Goal: Transaction & Acquisition: Purchase product/service

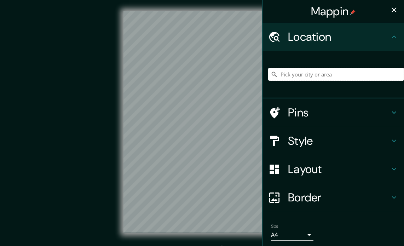
click at [299, 73] on input "Pick your city or area" at bounding box center [336, 74] width 136 height 13
drag, startPoint x: 353, startPoint y: 74, endPoint x: 296, endPoint y: 76, distance: 56.7
click at [296, 76] on input "Isola, Misisipi, Estados Unidos" at bounding box center [336, 74] width 136 height 13
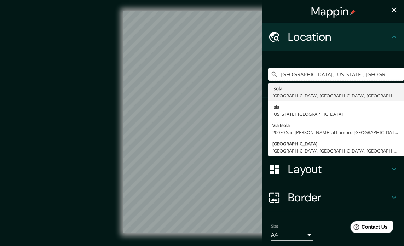
drag, startPoint x: 361, startPoint y: 73, endPoint x: 286, endPoint y: 81, distance: 75.5
click at [286, 81] on div "Isla, Texas, Estados Unidos Isola Milán, Ciudad metropolitana de Milán, Italia …" at bounding box center [336, 74] width 136 height 35
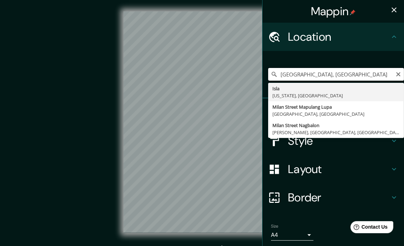
click at [279, 75] on input "Isla, milan" at bounding box center [336, 74] width 136 height 13
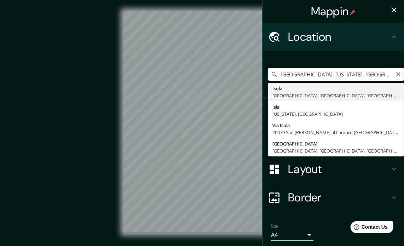
click at [279, 75] on input "Isla, Texas, Estados Unidos" at bounding box center [336, 74] width 136 height 13
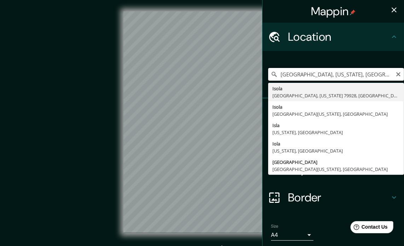
drag, startPoint x: 352, startPoint y: 74, endPoint x: 290, endPoint y: 74, distance: 62.0
click at [290, 74] on input "Isola, Texas, Estados Unidos" at bounding box center [336, 74] width 136 height 13
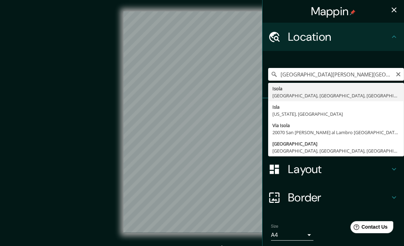
type input "Isola, Milán, Ciudad metropolitana de Milán, Italia"
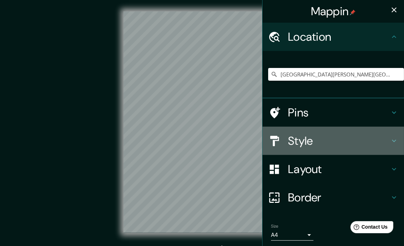
click at [341, 141] on h4 "Style" at bounding box center [339, 141] width 102 height 14
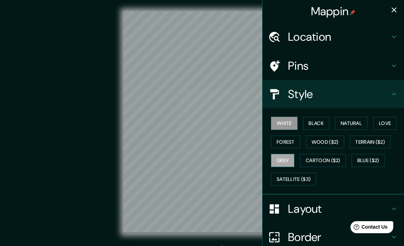
click at [281, 155] on button "Grey" at bounding box center [282, 160] width 23 height 13
click at [343, 122] on button "Natural" at bounding box center [351, 123] width 33 height 13
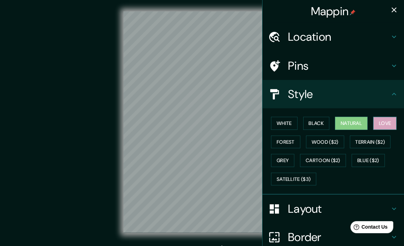
click at [374, 124] on button "Love" at bounding box center [385, 123] width 23 height 13
click at [283, 138] on button "Forest" at bounding box center [285, 142] width 29 height 13
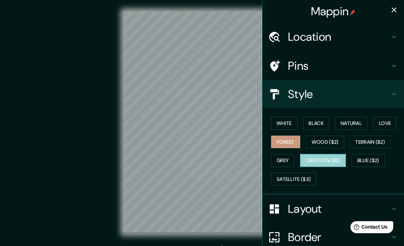
click at [316, 161] on button "Cartoon ($2)" at bounding box center [323, 160] width 46 height 13
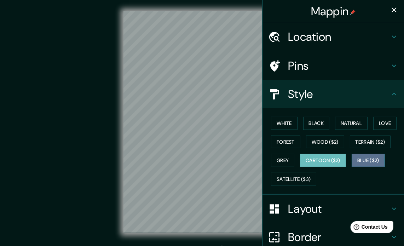
click at [358, 159] on button "Blue ($2)" at bounding box center [368, 160] width 33 height 13
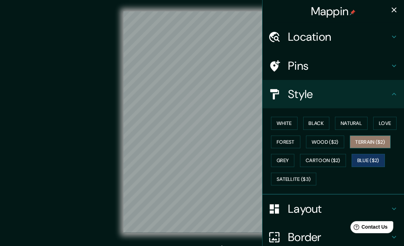
click at [358, 144] on button "Terrain ($2)" at bounding box center [370, 142] width 41 height 13
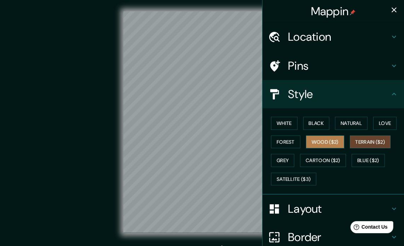
click at [330, 144] on button "Wood ($2)" at bounding box center [325, 142] width 38 height 13
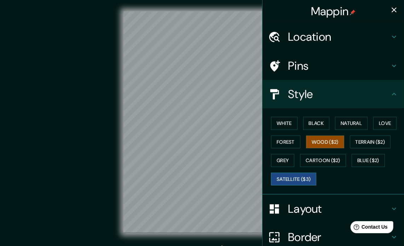
click at [306, 175] on button "Satellite ($3)" at bounding box center [293, 179] width 45 height 13
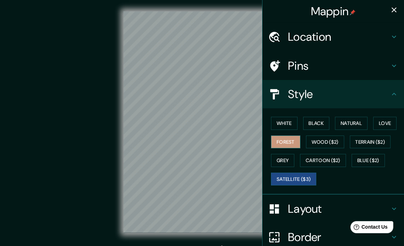
click at [293, 144] on button "Forest" at bounding box center [285, 142] width 29 height 13
click at [344, 123] on button "Natural" at bounding box center [351, 123] width 33 height 13
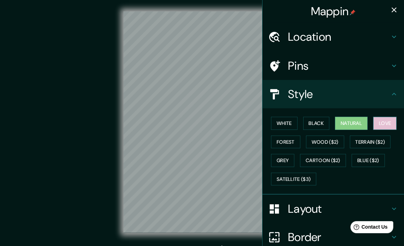
click at [374, 123] on button "Love" at bounding box center [385, 123] width 23 height 13
click at [311, 121] on button "Black" at bounding box center [316, 123] width 27 height 13
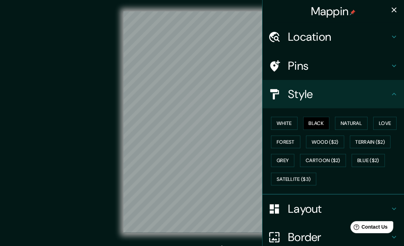
click at [294, 121] on div "White Black Natural Love Forest Wood ($2) Terrain ($2) Grey Cartoon ($2) Blue (…" at bounding box center [336, 151] width 136 height 74
click at [290, 122] on button "White" at bounding box center [284, 123] width 27 height 13
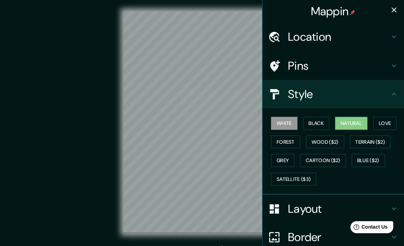
click at [352, 120] on button "Natural" at bounding box center [351, 123] width 33 height 13
click at [377, 124] on button "Love" at bounding box center [385, 123] width 23 height 13
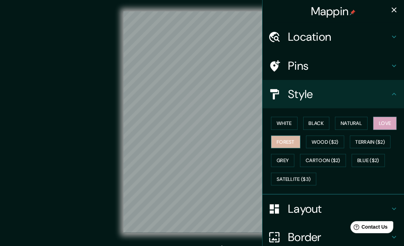
click at [284, 140] on button "Forest" at bounding box center [285, 142] width 29 height 13
click at [315, 126] on button "Black" at bounding box center [316, 123] width 27 height 13
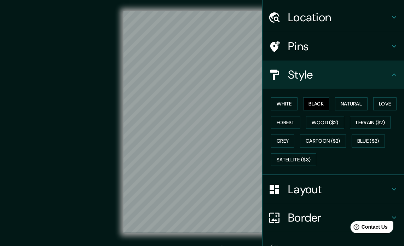
scroll to position [63, 0]
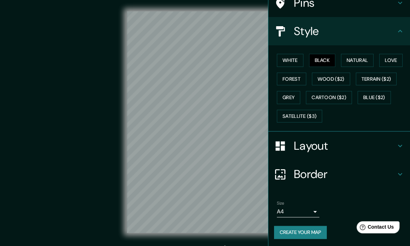
click at [306, 210] on body "Mappin Location Isola, Milán, Ciudad metropolitana de Milán, Italia Pins Style …" at bounding box center [205, 123] width 410 height 246
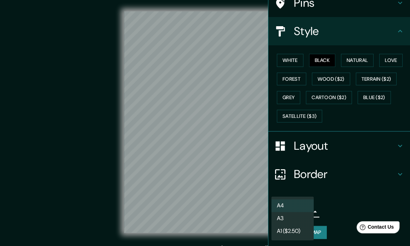
click at [308, 146] on div at bounding box center [205, 123] width 410 height 246
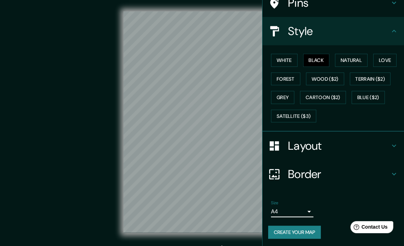
click at [308, 145] on h4 "Layout" at bounding box center [339, 146] width 102 height 14
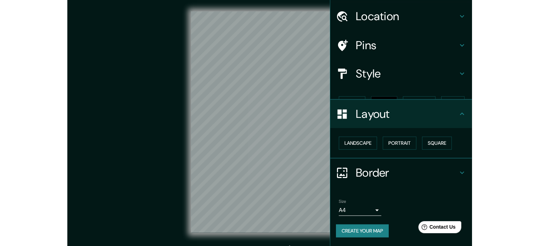
scroll to position [8, 0]
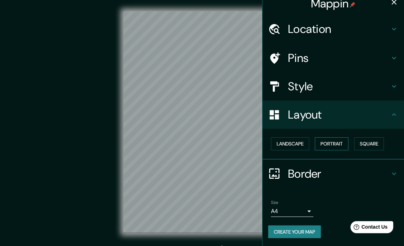
click at [334, 140] on button "Portrait" at bounding box center [332, 143] width 34 height 13
click at [290, 146] on button "Landscape" at bounding box center [290, 143] width 38 height 13
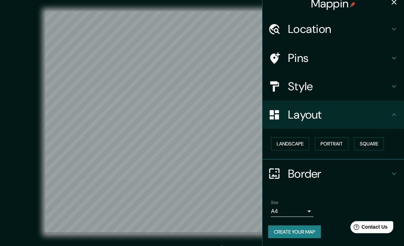
click at [312, 86] on h4 "Style" at bounding box center [339, 86] width 102 height 14
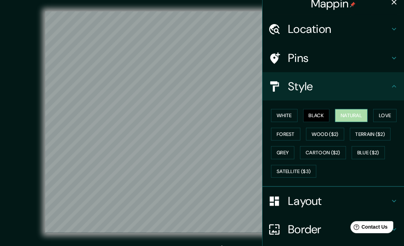
click at [341, 111] on button "Natural" at bounding box center [351, 115] width 33 height 13
click at [284, 111] on button "White" at bounding box center [284, 115] width 27 height 13
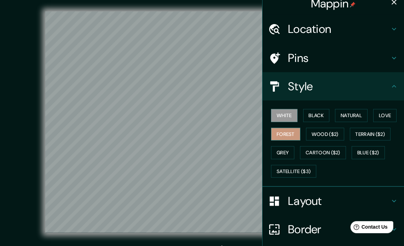
click at [285, 136] on button "Forest" at bounding box center [285, 134] width 29 height 13
click at [277, 148] on button "Grey" at bounding box center [282, 152] width 23 height 13
click at [281, 131] on button "Forest" at bounding box center [285, 134] width 29 height 13
click at [341, 114] on button "Natural" at bounding box center [351, 115] width 33 height 13
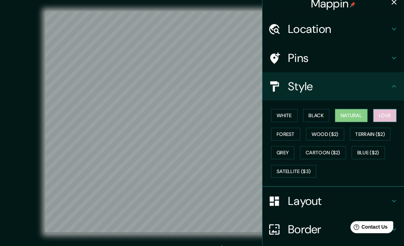
click at [377, 112] on button "Love" at bounding box center [385, 115] width 23 height 13
click at [309, 114] on button "Black" at bounding box center [316, 115] width 27 height 13
click at [20, 162] on div "© Mapbox © OpenStreetMap Improve this map" at bounding box center [202, 122] width 364 height 222
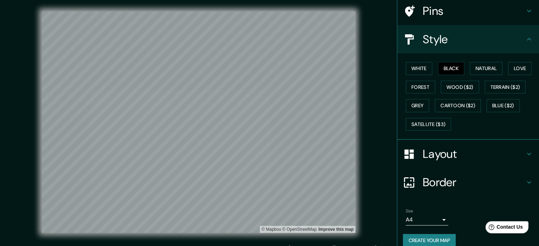
scroll to position [63, 0]
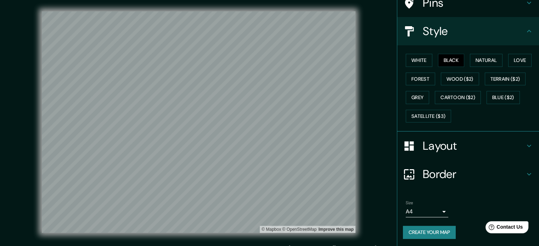
click at [404, 226] on button "Create your map" at bounding box center [429, 232] width 53 height 13
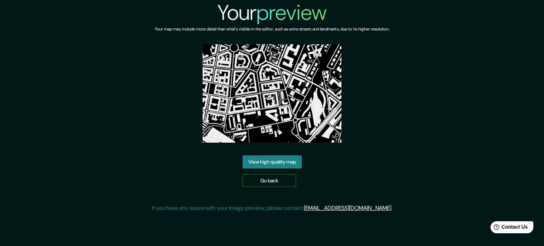
click at [278, 183] on link "Go back" at bounding box center [269, 180] width 53 height 13
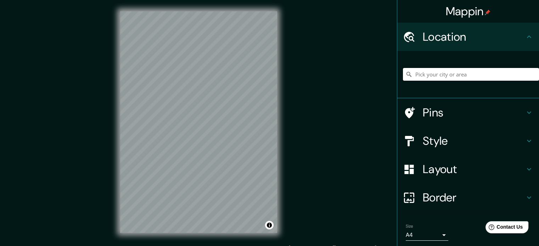
click at [438, 78] on input "Pick your city or area" at bounding box center [471, 74] width 136 height 13
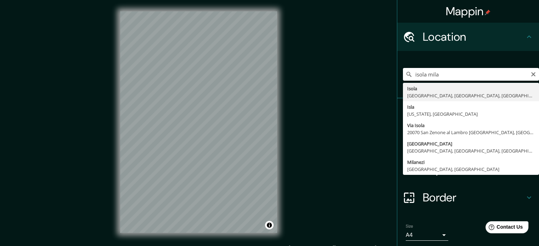
type input "[GEOGRAPHIC_DATA], [GEOGRAPHIC_DATA], [GEOGRAPHIC_DATA], [GEOGRAPHIC_DATA]"
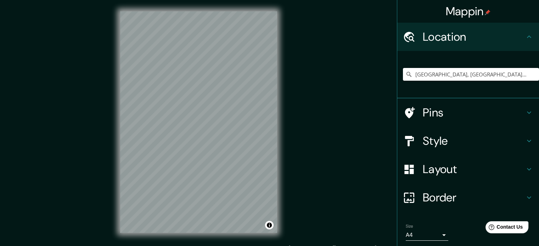
click at [452, 147] on h4 "Style" at bounding box center [473, 141] width 102 height 14
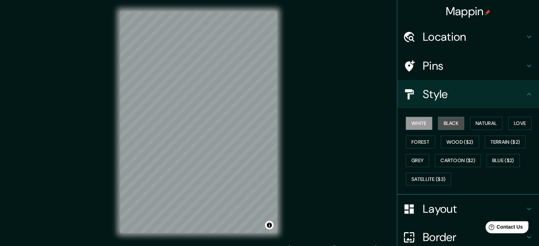
click at [455, 123] on button "Black" at bounding box center [451, 123] width 27 height 13
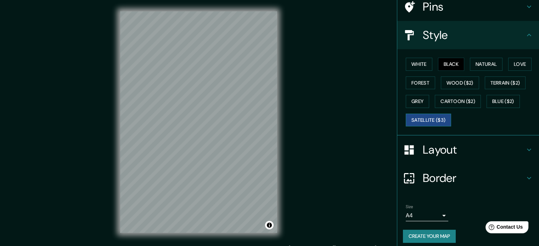
scroll to position [63, 0]
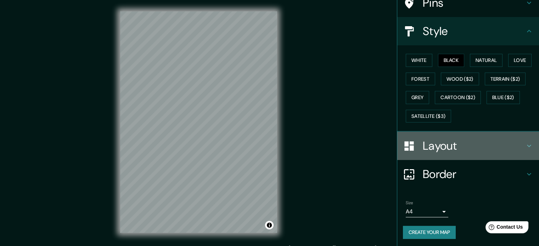
click at [463, 144] on h4 "Layout" at bounding box center [473, 146] width 102 height 14
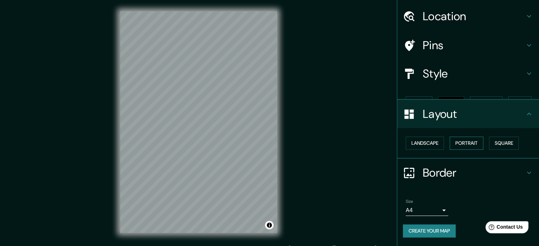
scroll to position [8, 0]
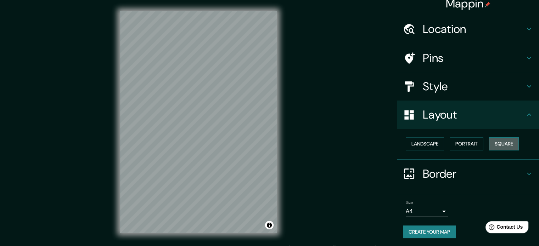
click at [489, 141] on button "Square" at bounding box center [504, 143] width 30 height 13
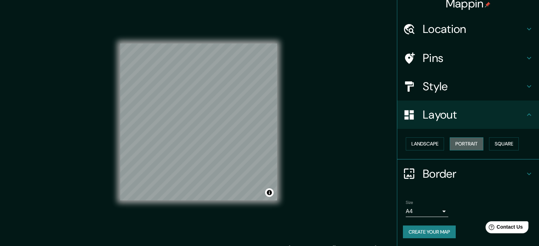
click at [461, 143] on button "Portrait" at bounding box center [466, 143] width 34 height 13
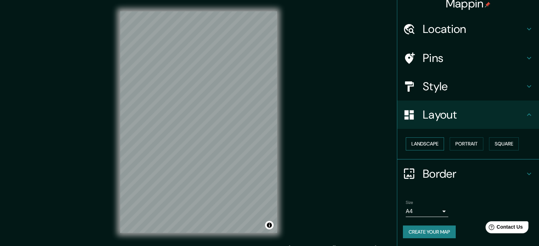
click at [411, 141] on button "Landscape" at bounding box center [424, 143] width 38 height 13
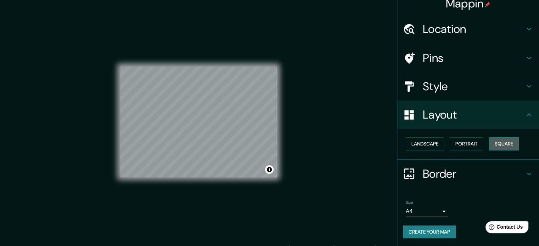
click at [494, 140] on button "Square" at bounding box center [504, 143] width 30 height 13
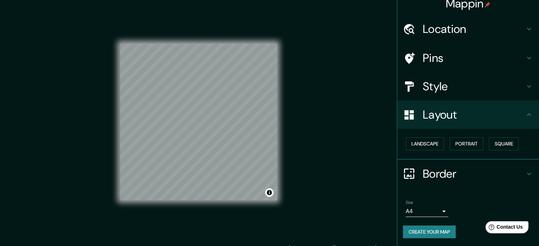
click at [280, 143] on div "© Mapbox © OpenStreetMap Improve this map" at bounding box center [199, 122] width 180 height 244
click at [480, 90] on h4 "Style" at bounding box center [473, 86] width 102 height 14
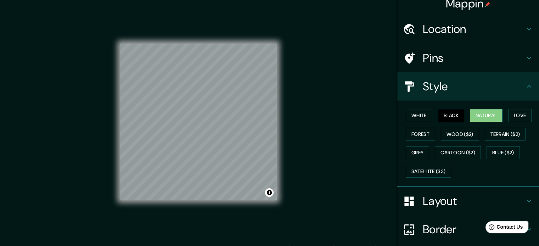
click at [483, 111] on button "Natural" at bounding box center [486, 115] width 33 height 13
click at [502, 116] on div "White Black Natural Love Forest Wood ($2) Terrain ($2) Grey Cartoon ($2) Blue (…" at bounding box center [471, 143] width 136 height 74
click at [511, 114] on button "Love" at bounding box center [519, 115] width 23 height 13
click at [492, 116] on button "Natural" at bounding box center [486, 115] width 33 height 13
click at [450, 114] on button "Black" at bounding box center [451, 115] width 27 height 13
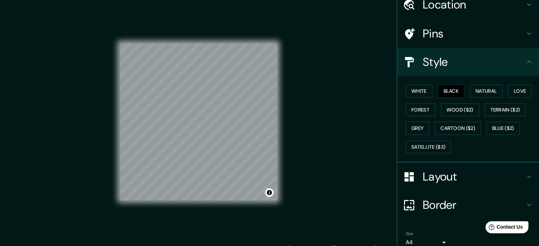
scroll to position [63, 0]
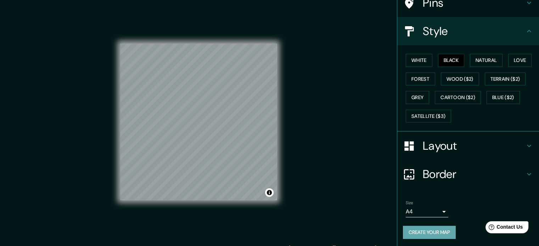
click at [421, 228] on button "Create your map" at bounding box center [429, 232] width 53 height 13
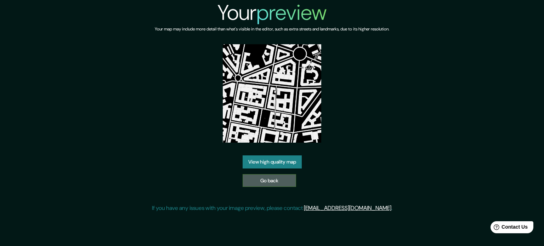
click at [266, 178] on link "Go back" at bounding box center [269, 180] width 53 height 13
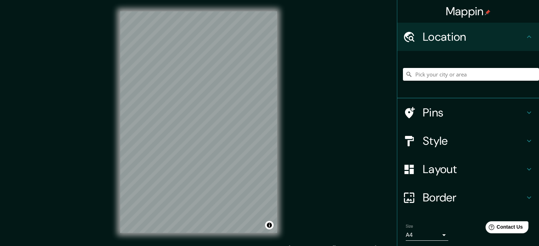
click at [436, 234] on body "Mappin Location Pins Style Layout Border Choose a border. Hint : you can make l…" at bounding box center [269, 123] width 539 height 246
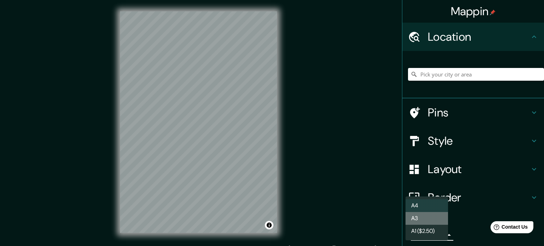
click at [435, 219] on li "A3" at bounding box center [426, 218] width 42 height 13
click at [437, 235] on body "Mappin Location Pins Style Layout Border Choose a border. Hint : you can make l…" at bounding box center [272, 123] width 544 height 246
click at [437, 206] on li "A4" at bounding box center [426, 205] width 42 height 13
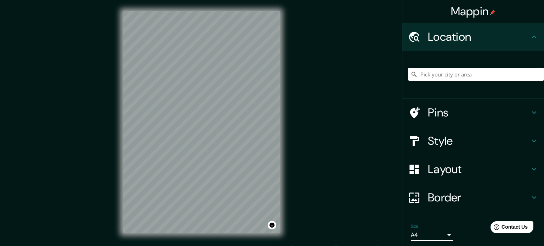
click at [438, 232] on body "Mappin Location Pins Style Layout Border Choose a border. Hint : you can make l…" at bounding box center [272, 123] width 544 height 246
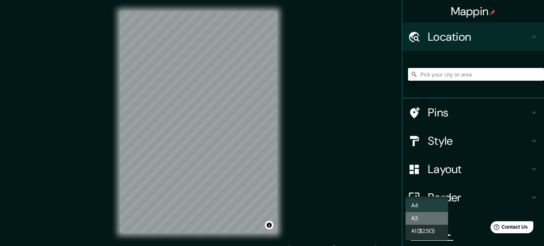
click at [435, 219] on li "A3" at bounding box center [426, 218] width 42 height 13
type input "a4"
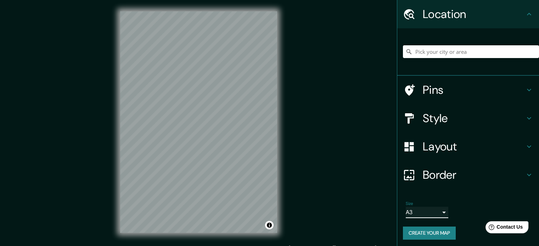
scroll to position [24, 0]
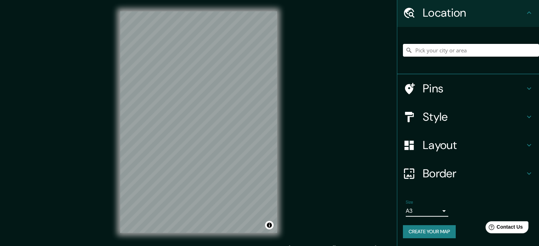
click at [433, 217] on div "Size A3 a4" at bounding box center [468, 208] width 130 height 23
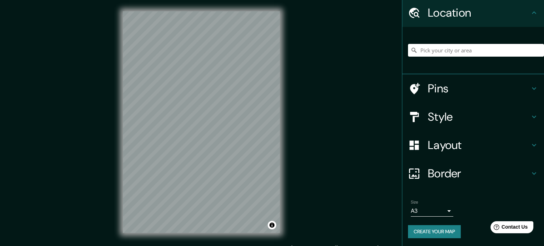
click at [434, 212] on body "Mappin Location Pins Style Layout Border Choose a border. Hint : you can make l…" at bounding box center [272, 123] width 544 height 246
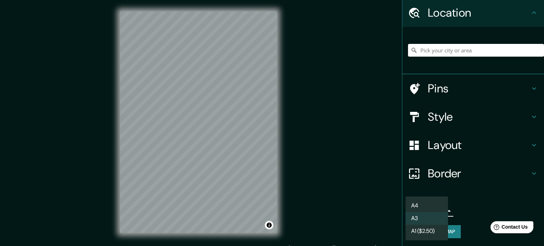
click at [432, 223] on li "A3" at bounding box center [426, 218] width 42 height 13
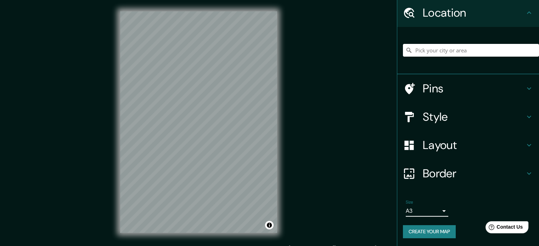
click at [466, 149] on h4 "Layout" at bounding box center [473, 145] width 102 height 14
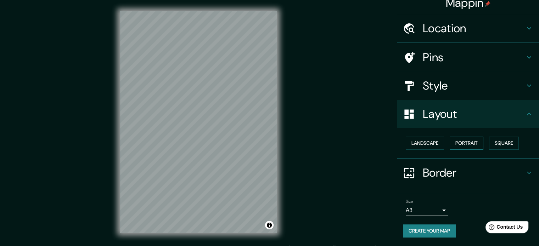
scroll to position [8, 0]
click at [499, 144] on button "Square" at bounding box center [504, 143] width 30 height 13
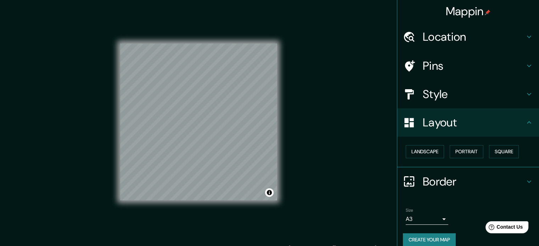
scroll to position [0, 0]
click at [442, 41] on h4 "Location" at bounding box center [473, 37] width 102 height 14
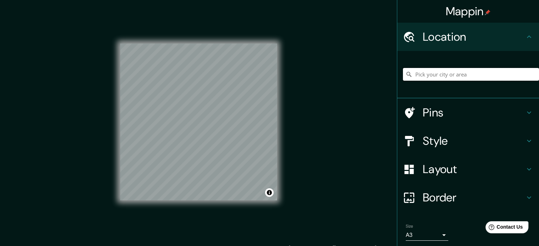
click at [430, 75] on input "Pick your city or area" at bounding box center [471, 74] width 136 height 13
click at [433, 76] on input "Isola, 40154, Sukasari, Bandung, Java Occidental, Indonesia" at bounding box center [471, 74] width 136 height 13
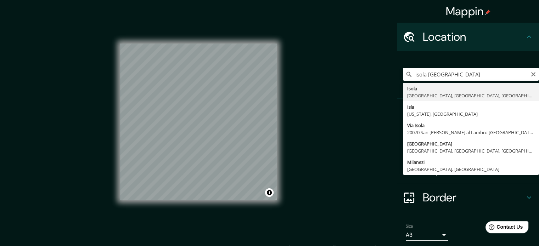
type input "Isola, Milán, Ciudad metropolitana de Milán, Italia"
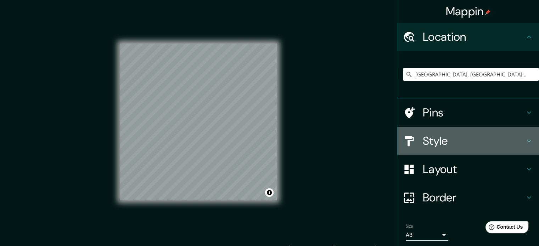
click at [457, 136] on h4 "Style" at bounding box center [473, 141] width 102 height 14
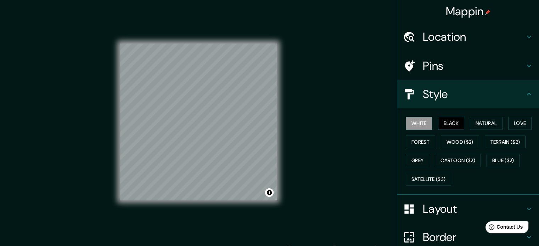
click at [445, 119] on button "Black" at bounding box center [451, 123] width 27 height 13
click at [441, 211] on h4 "Layout" at bounding box center [473, 209] width 102 height 14
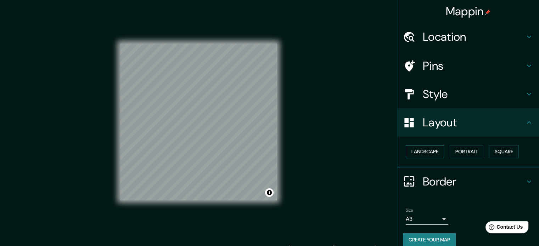
click at [422, 150] on button "Landscape" at bounding box center [424, 151] width 38 height 13
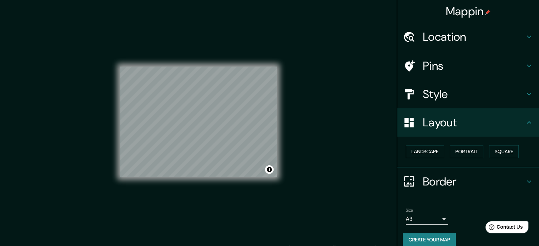
click at [515, 98] on h4 "Style" at bounding box center [473, 94] width 102 height 14
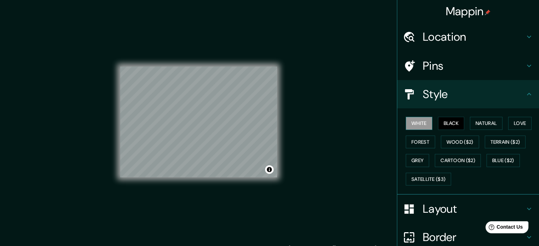
click at [421, 123] on button "White" at bounding box center [418, 123] width 27 height 13
click at [452, 122] on button "Black" at bounding box center [451, 123] width 27 height 13
click at [482, 121] on button "Natural" at bounding box center [486, 123] width 33 height 13
click at [497, 121] on button "Natural" at bounding box center [486, 123] width 33 height 13
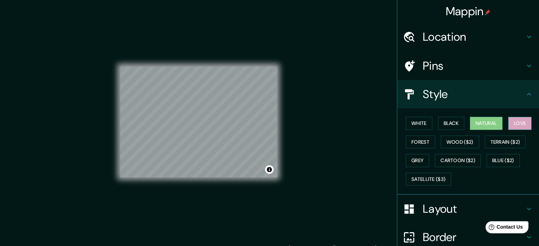
click at [510, 123] on button "Love" at bounding box center [519, 123] width 23 height 13
click at [425, 141] on button "Forest" at bounding box center [419, 142] width 29 height 13
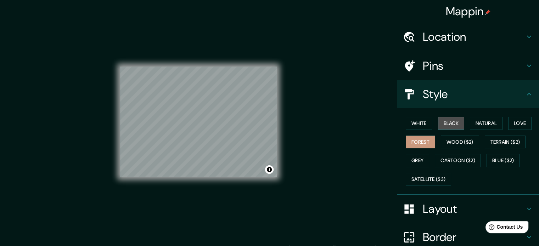
click at [448, 126] on button "Black" at bounding box center [451, 123] width 27 height 13
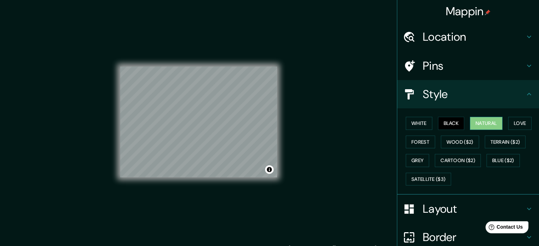
click at [487, 124] on button "Natural" at bounding box center [486, 123] width 33 height 13
click at [501, 124] on div "White Black Natural Love Forest Wood ($2) Terrain ($2) Grey Cartoon ($2) Blue (…" at bounding box center [471, 151] width 136 height 74
click at [510, 124] on button "Love" at bounding box center [519, 123] width 23 height 13
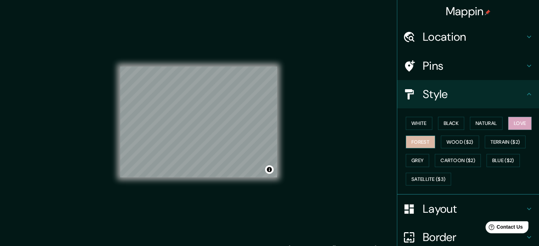
click at [416, 138] on button "Forest" at bounding box center [419, 142] width 29 height 13
click at [445, 121] on button "Black" at bounding box center [451, 123] width 27 height 13
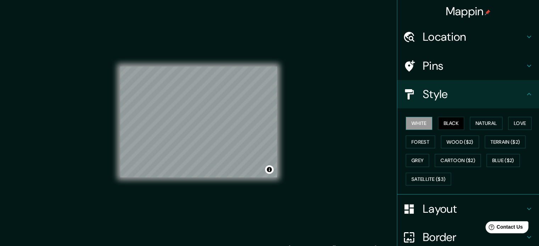
click at [414, 123] on button "White" at bounding box center [418, 123] width 27 height 13
click at [439, 120] on button "Black" at bounding box center [451, 123] width 27 height 13
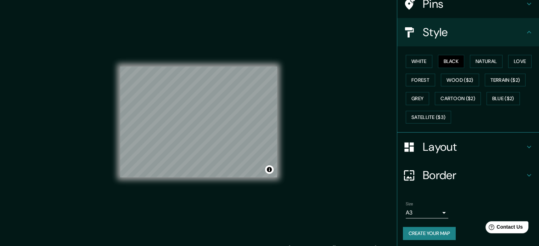
scroll to position [63, 0]
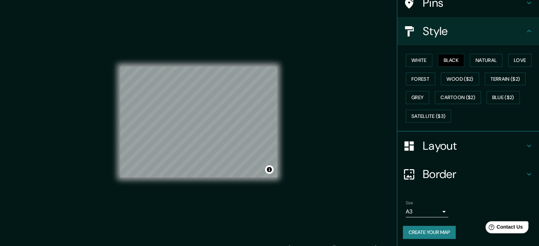
click at [443, 229] on button "Create your map" at bounding box center [429, 232] width 53 height 13
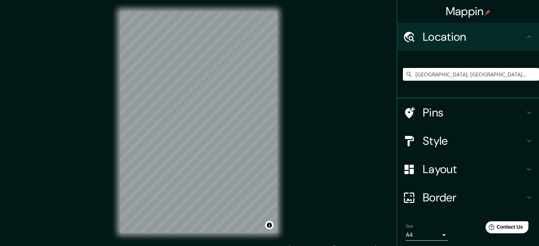
click at [487, 72] on input "[GEOGRAPHIC_DATA], [GEOGRAPHIC_DATA], [GEOGRAPHIC_DATA], [GEOGRAPHIC_DATA]" at bounding box center [471, 74] width 136 height 13
click at [510, 75] on input "[GEOGRAPHIC_DATA], [GEOGRAPHIC_DATA], [GEOGRAPHIC_DATA], [GEOGRAPHIC_DATA]" at bounding box center [471, 74] width 136 height 13
click at [457, 76] on input "[GEOGRAPHIC_DATA], [GEOGRAPHIC_DATA], [GEOGRAPHIC_DATA], [GEOGRAPHIC_DATA]" at bounding box center [471, 74] width 136 height 13
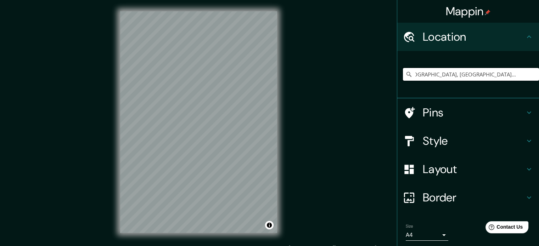
click at [474, 74] on input "[GEOGRAPHIC_DATA], [GEOGRAPHIC_DATA], [GEOGRAPHIC_DATA], [GEOGRAPHIC_DATA]" at bounding box center [471, 74] width 136 height 13
click at [441, 127] on div "Style" at bounding box center [468, 141] width 142 height 28
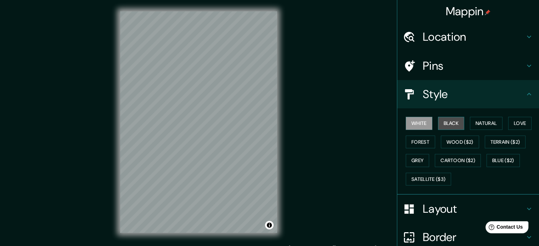
click at [441, 121] on button "Black" at bounding box center [451, 123] width 27 height 13
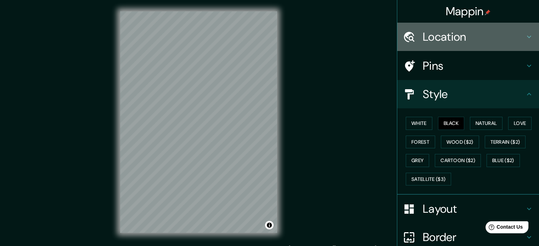
click at [475, 47] on div "Location" at bounding box center [468, 37] width 142 height 28
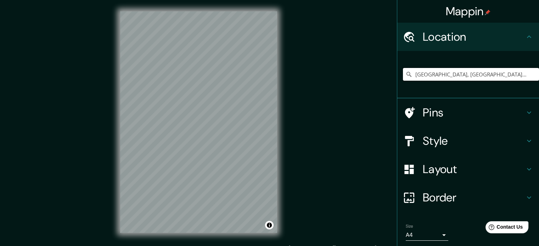
click at [502, 75] on input "[GEOGRAPHIC_DATA], [GEOGRAPHIC_DATA], [GEOGRAPHIC_DATA], [GEOGRAPHIC_DATA]" at bounding box center [471, 74] width 136 height 13
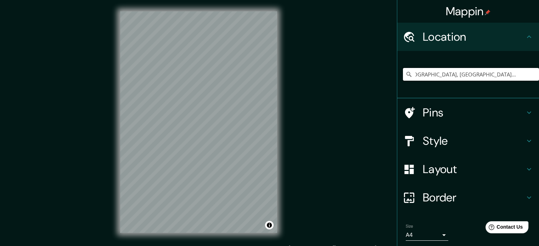
drag, startPoint x: 437, startPoint y: 74, endPoint x: 544, endPoint y: 74, distance: 106.2
click at [538, 74] on html "Mappin Location Isola, Milán, Ciudad metropolitana de Milán, Italia Pins Style …" at bounding box center [269, 123] width 539 height 246
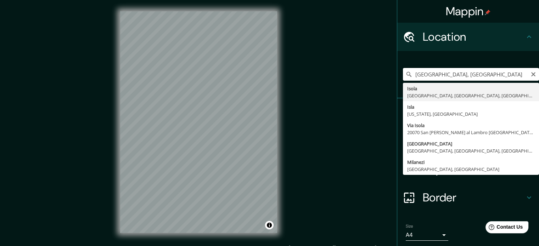
type input "[GEOGRAPHIC_DATA], [GEOGRAPHIC_DATA], [GEOGRAPHIC_DATA], [GEOGRAPHIC_DATA]"
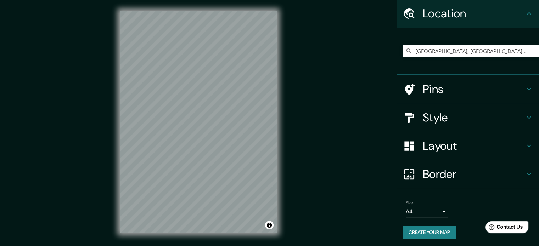
scroll to position [24, 0]
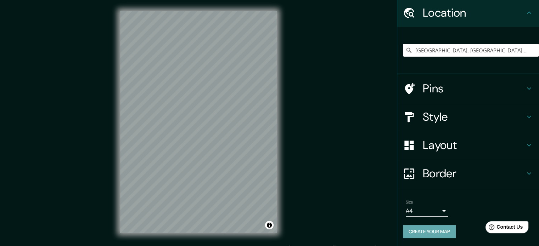
drag, startPoint x: 432, startPoint y: 232, endPoint x: 443, endPoint y: 232, distance: 11.0
click at [432, 231] on button "Create your map" at bounding box center [429, 231] width 53 height 13
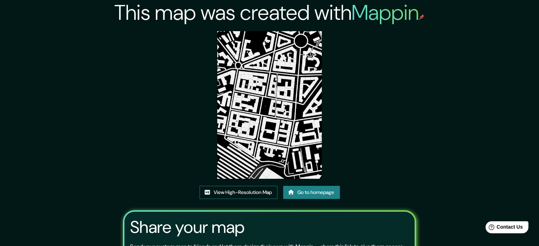
click at [243, 194] on link "View High-Resolution Map" at bounding box center [238, 192] width 78 height 13
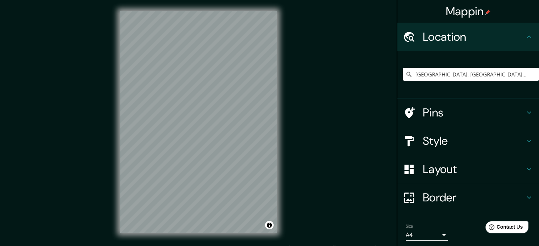
click at [449, 76] on input "Isola, Milán, Ciudad metropolitana de Milán, Italia" at bounding box center [471, 74] width 136 height 13
drag, startPoint x: 437, startPoint y: 76, endPoint x: 544, endPoint y: 76, distance: 106.2
click at [538, 76] on html "Mappin Location Isola, Milán, Ciudad metropolitana de Milán, Italia Pins Style …" at bounding box center [269, 123] width 539 height 246
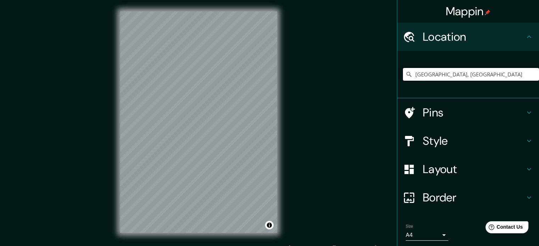
click at [463, 70] on input "Isola, Milán" at bounding box center [471, 74] width 136 height 13
click at [454, 76] on input "Isola, Milán" at bounding box center [471, 74] width 136 height 13
click at [433, 136] on h4 "Style" at bounding box center [473, 141] width 102 height 14
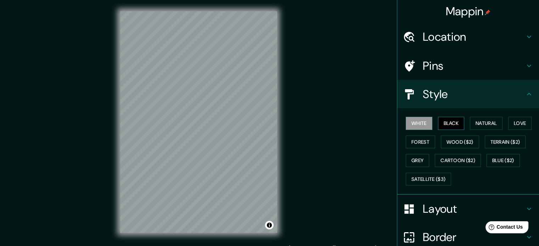
click at [441, 123] on button "Black" at bounding box center [451, 123] width 27 height 13
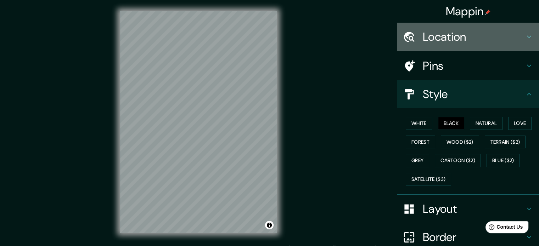
click at [453, 37] on h4 "Location" at bounding box center [473, 37] width 102 height 14
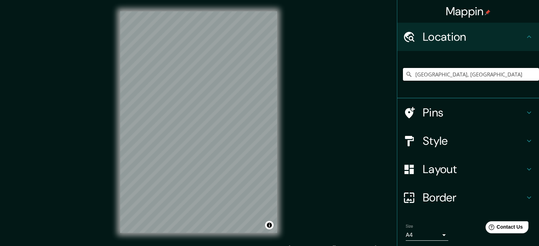
click at [459, 76] on input "Isola, Milán" at bounding box center [471, 74] width 136 height 13
click at [435, 75] on input "Isola, Milán" at bounding box center [471, 74] width 136 height 13
click at [439, 76] on input "Isola, Milán" at bounding box center [471, 74] width 136 height 13
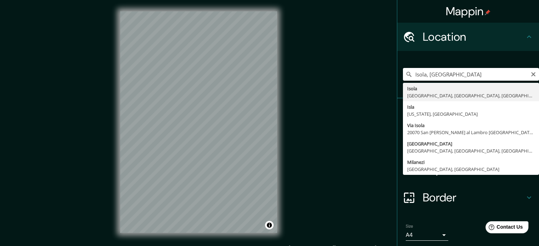
type input "Isola, Milán, Ciudad metropolitana de Milán, Italia"
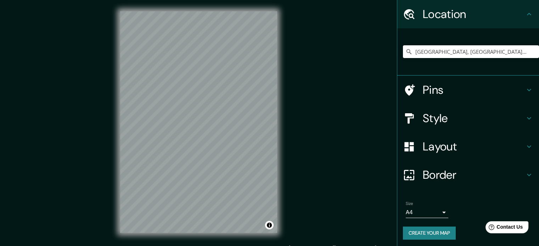
scroll to position [24, 0]
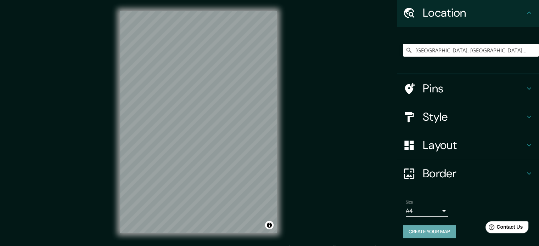
click at [430, 230] on button "Create your map" at bounding box center [429, 231] width 53 height 13
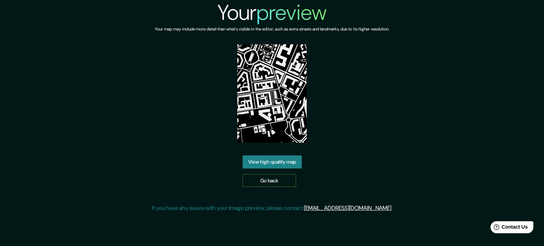
click at [256, 180] on link "Go back" at bounding box center [269, 180] width 53 height 13
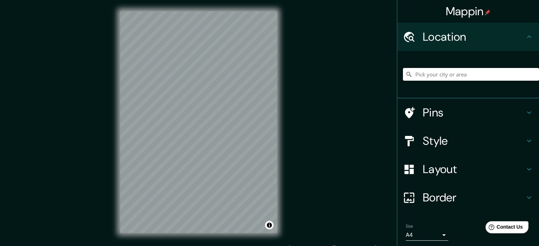
click at [428, 69] on input "Pick your city or area" at bounding box center [471, 74] width 136 height 13
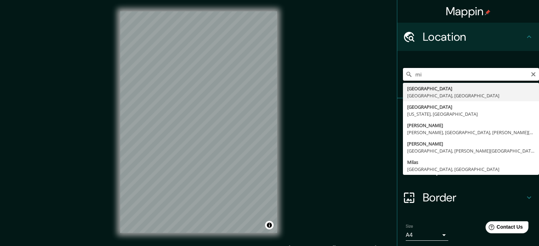
type input "m"
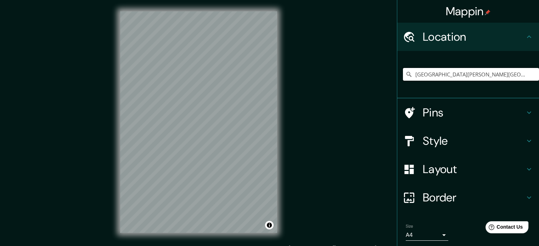
type input "Isola, Milán, Ciudad metropolitana de Milán, Italia"
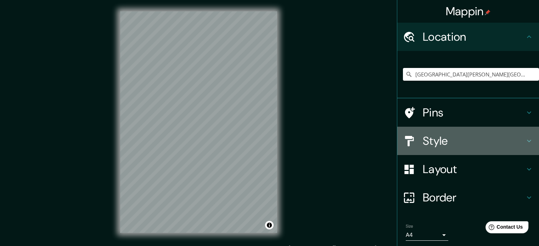
click at [464, 140] on h4 "Style" at bounding box center [473, 141] width 102 height 14
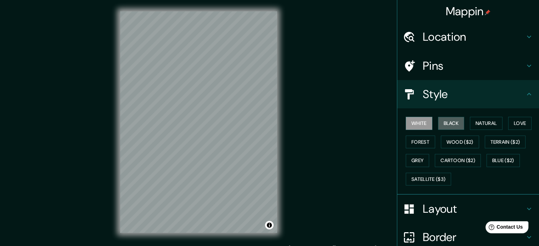
drag, startPoint x: 450, startPoint y: 122, endPoint x: 280, endPoint y: 131, distance: 170.9
click at [450, 123] on button "Black" at bounding box center [451, 123] width 27 height 13
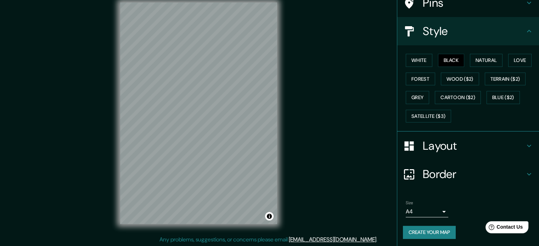
scroll to position [9, 0]
click at [419, 229] on button "Create your map" at bounding box center [429, 232] width 53 height 13
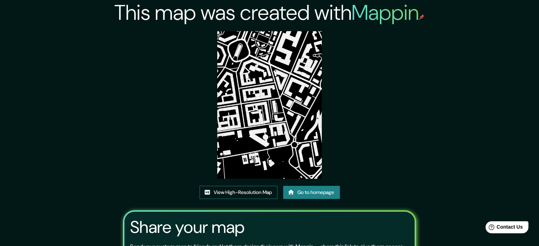
click at [252, 195] on link "View High-Resolution Map" at bounding box center [238, 192] width 78 height 13
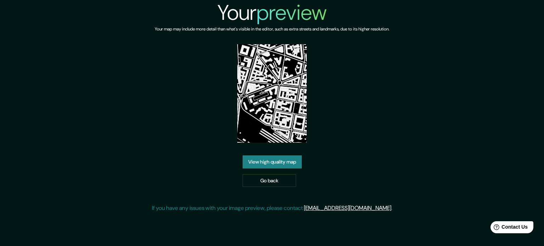
click at [280, 160] on link "View high quality map" at bounding box center [272, 161] width 59 height 13
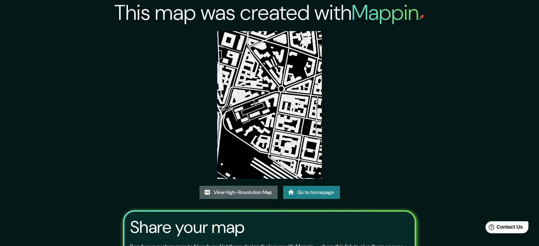
click at [231, 192] on link "View High-Resolution Map" at bounding box center [238, 192] width 78 height 13
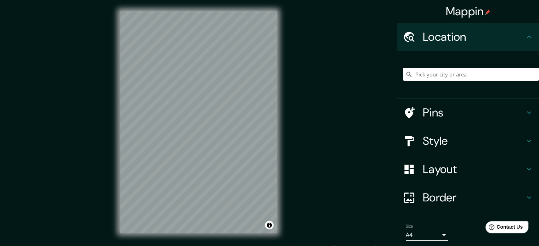
click at [422, 81] on div at bounding box center [471, 74] width 136 height 35
click at [424, 76] on input "Pick your city or area" at bounding box center [471, 74] width 136 height 13
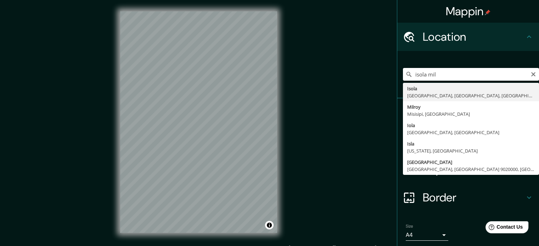
type input "[GEOGRAPHIC_DATA][PERSON_NAME][GEOGRAPHIC_DATA], [GEOGRAPHIC_DATA], [GEOGRAPHIC…"
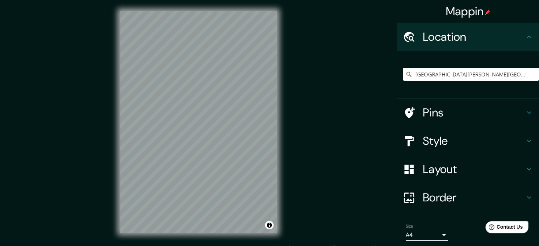
click at [454, 146] on h4 "Style" at bounding box center [473, 141] width 102 height 14
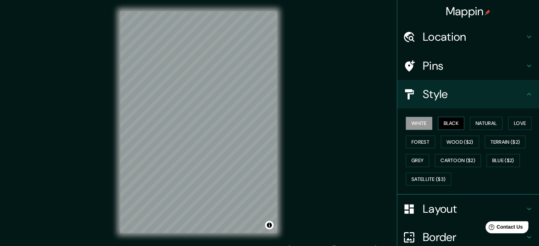
click at [456, 124] on button "Black" at bounding box center [451, 123] width 27 height 13
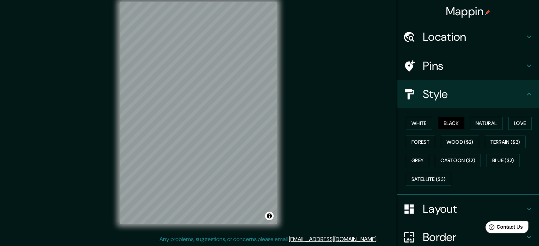
click at [433, 209] on h4 "Layout" at bounding box center [473, 209] width 102 height 14
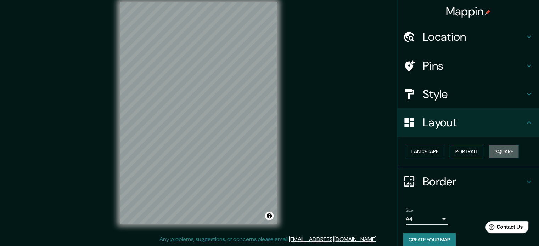
drag, startPoint x: 494, startPoint y: 155, endPoint x: 470, endPoint y: 152, distance: 23.5
click at [493, 155] on button "Square" at bounding box center [504, 151] width 30 height 13
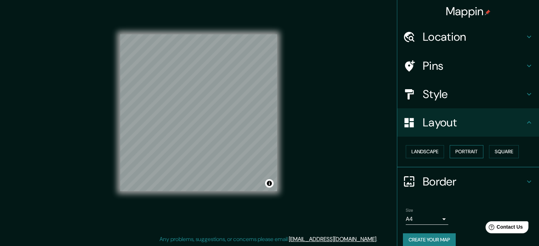
click at [466, 150] on button "Portrait" at bounding box center [466, 151] width 34 height 13
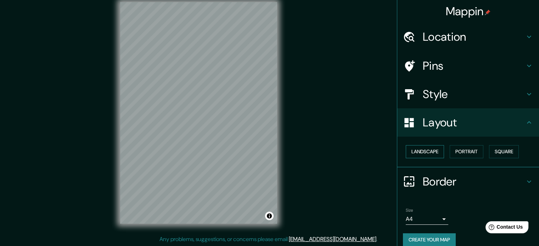
click at [434, 148] on button "Landscape" at bounding box center [424, 151] width 38 height 13
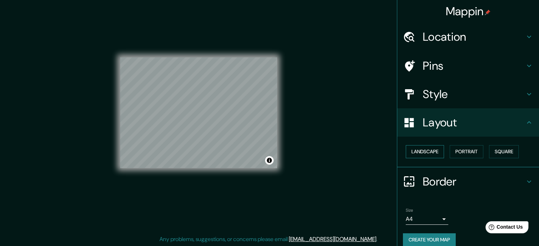
click at [436, 151] on button "Landscape" at bounding box center [424, 151] width 38 height 13
click at [467, 151] on button "Portrait" at bounding box center [466, 151] width 34 height 13
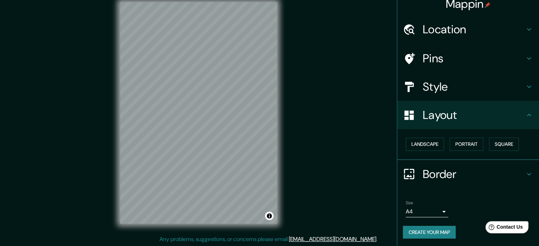
scroll to position [8, 0]
click at [433, 231] on button "Create your map" at bounding box center [429, 232] width 53 height 13
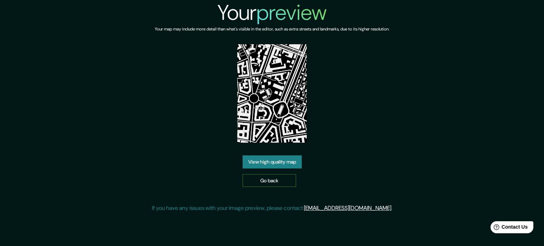
click at [274, 183] on link "Go back" at bounding box center [269, 180] width 53 height 13
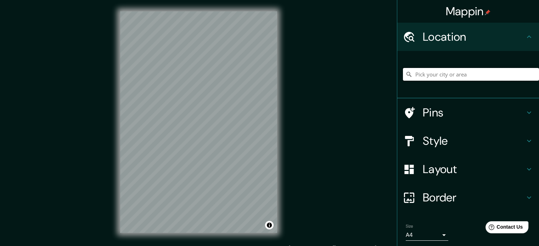
click at [475, 76] on input "Pick your city or area" at bounding box center [471, 74] width 136 height 13
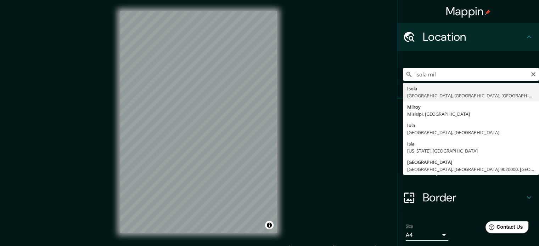
type input "[GEOGRAPHIC_DATA][PERSON_NAME][GEOGRAPHIC_DATA], [GEOGRAPHIC_DATA], [GEOGRAPHIC…"
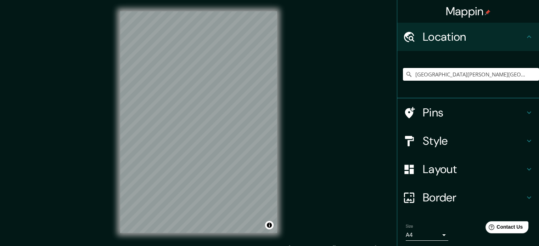
click at [432, 148] on div "Style" at bounding box center [468, 141] width 142 height 28
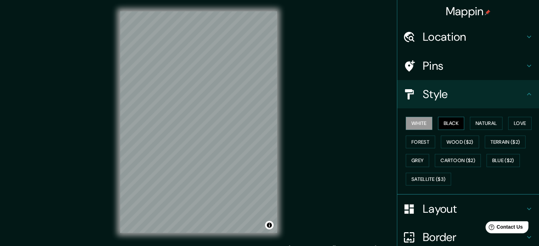
drag, startPoint x: 448, startPoint y: 124, endPoint x: 445, endPoint y: 126, distance: 3.6
click at [448, 125] on button "Black" at bounding box center [451, 123] width 27 height 13
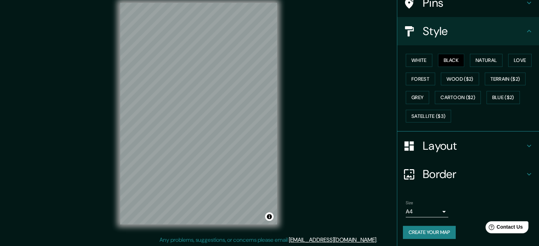
scroll to position [9, 0]
click at [418, 231] on button "Create your map" at bounding box center [429, 232] width 53 height 13
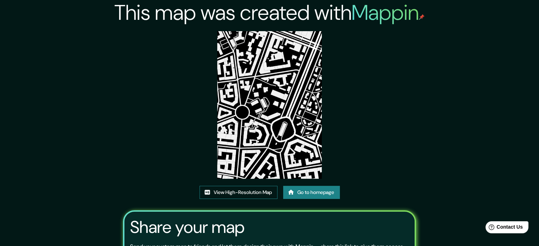
click at [261, 191] on link "View High-Resolution Map" at bounding box center [238, 192] width 78 height 13
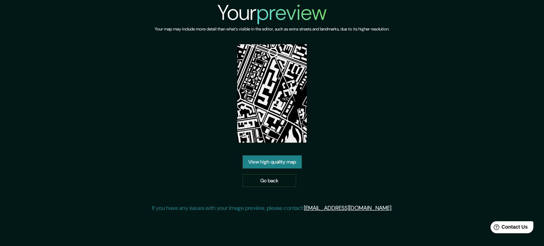
click at [258, 155] on link "View high quality map" at bounding box center [272, 161] width 59 height 13
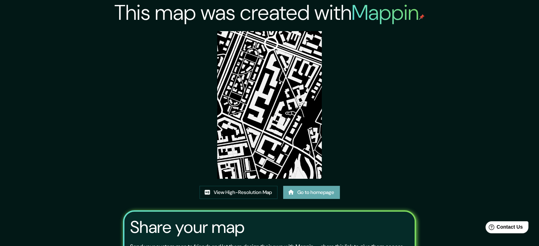
click at [308, 193] on link "Go to homepage" at bounding box center [311, 192] width 57 height 13
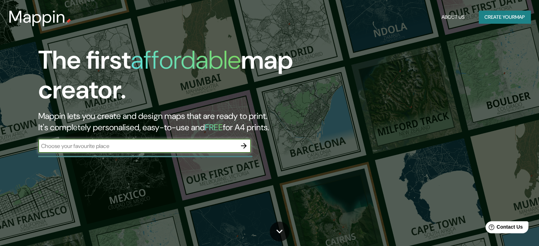
click at [495, 16] on button "Create your map" at bounding box center [504, 17] width 52 height 13
